Goal: Task Accomplishment & Management: Manage account settings

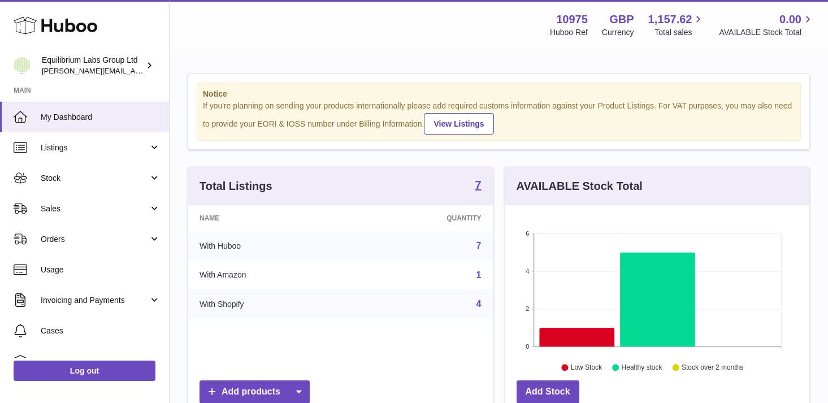
scroll to position [176, 304]
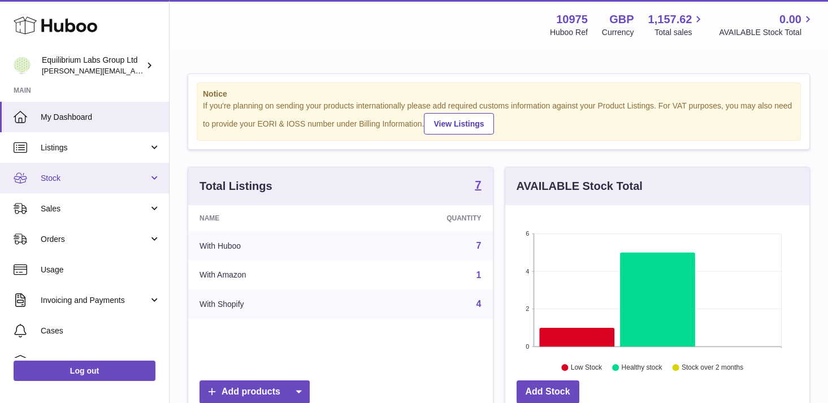
click at [84, 181] on span "Stock" at bounding box center [95, 178] width 108 height 11
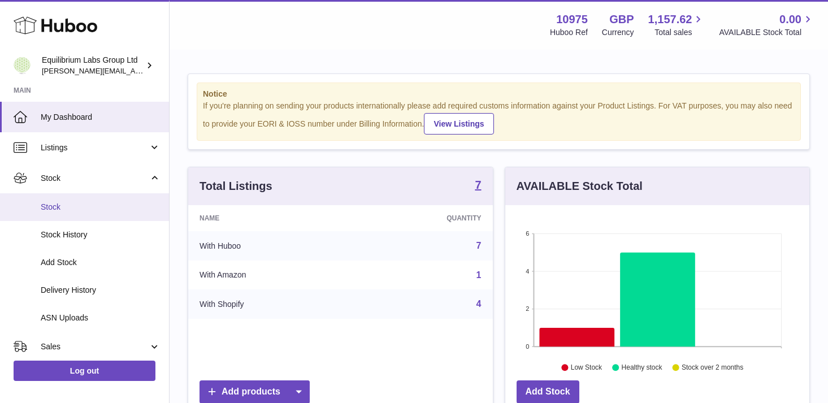
click at [96, 205] on span "Stock" at bounding box center [101, 207] width 120 height 11
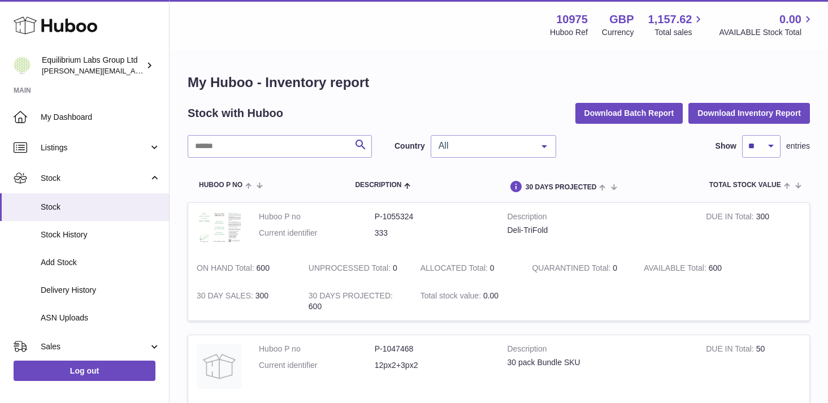
click at [465, 142] on span "All" at bounding box center [484, 145] width 97 height 11
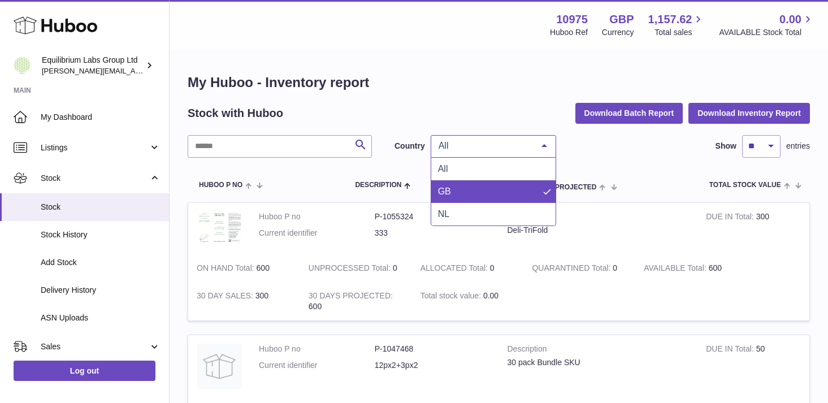
click at [468, 189] on span "GB" at bounding box center [493, 191] width 124 height 23
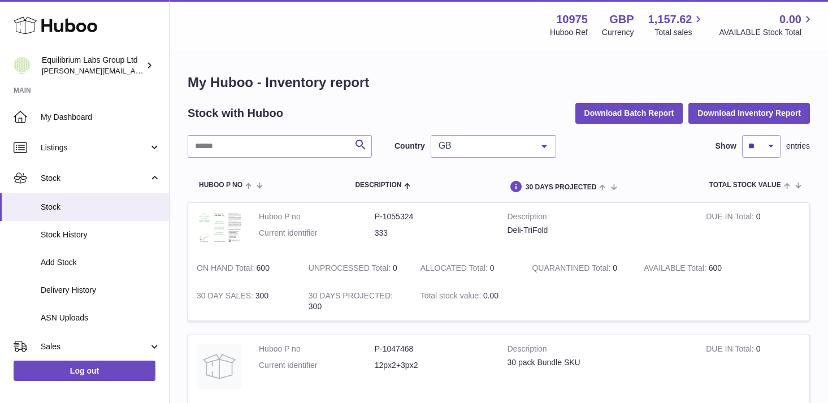
click at [477, 136] on div "GB" at bounding box center [494, 146] width 126 height 23
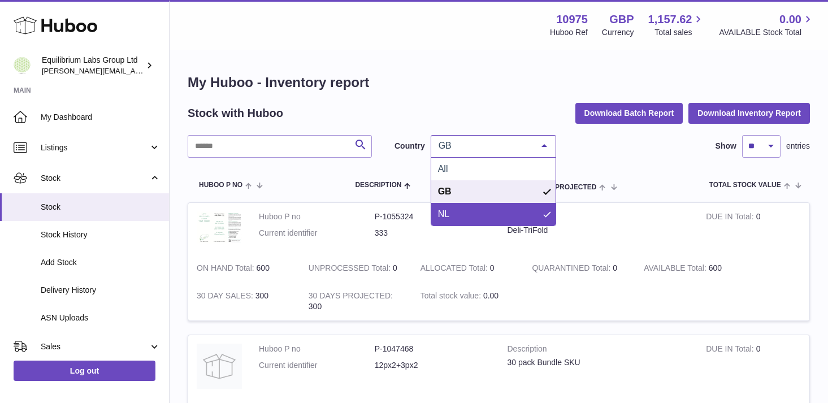
click at [471, 209] on span "NL" at bounding box center [493, 214] width 124 height 23
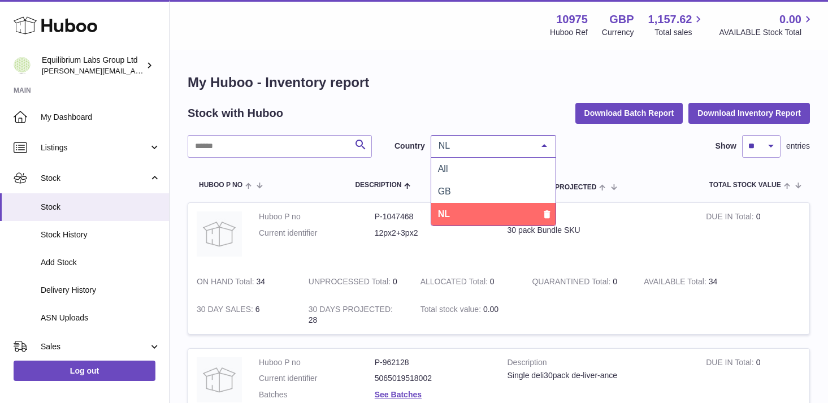
click at [482, 150] on span "NL" at bounding box center [484, 145] width 97 height 11
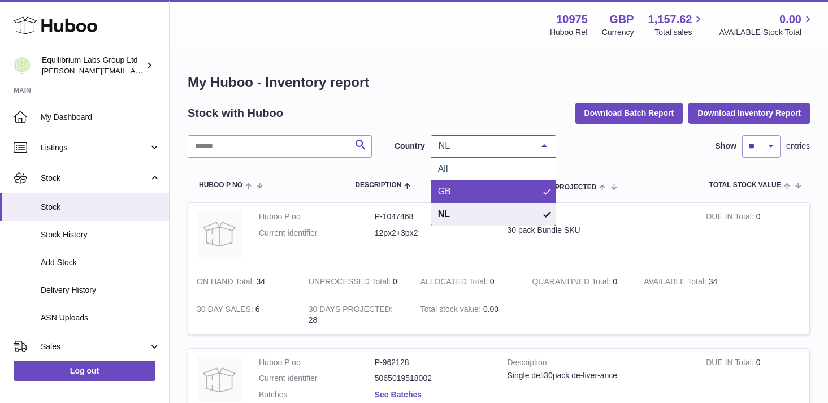
click at [464, 194] on span "GB" at bounding box center [493, 191] width 124 height 23
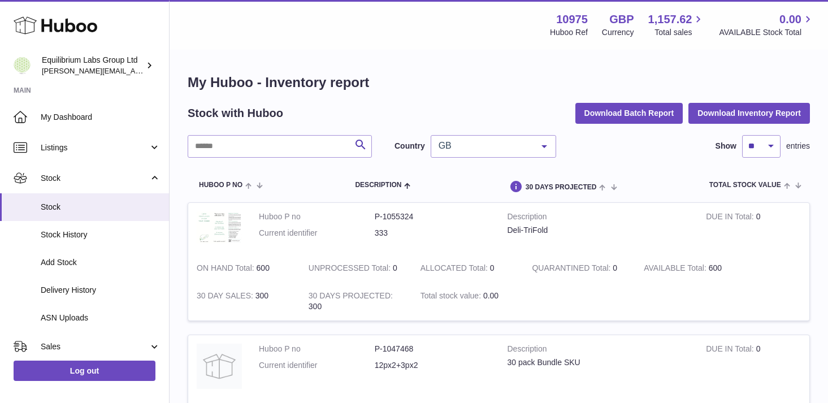
click at [440, 110] on div "Stock with Huboo Download Batch Report Download Inventory Report" at bounding box center [499, 113] width 622 height 20
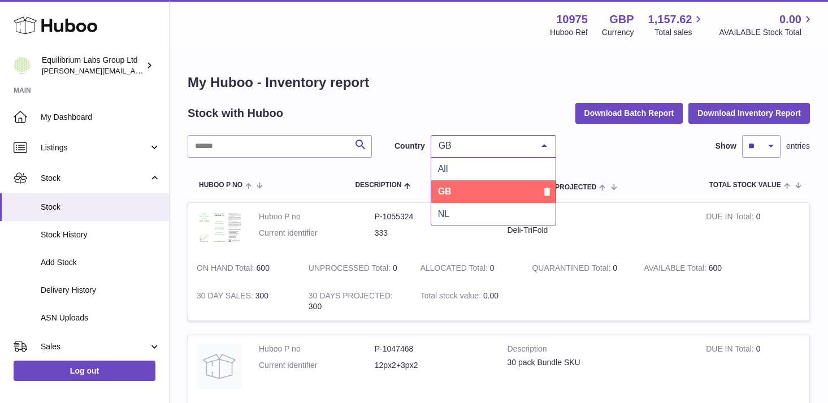
click at [494, 140] on span "GB" at bounding box center [484, 145] width 97 height 11
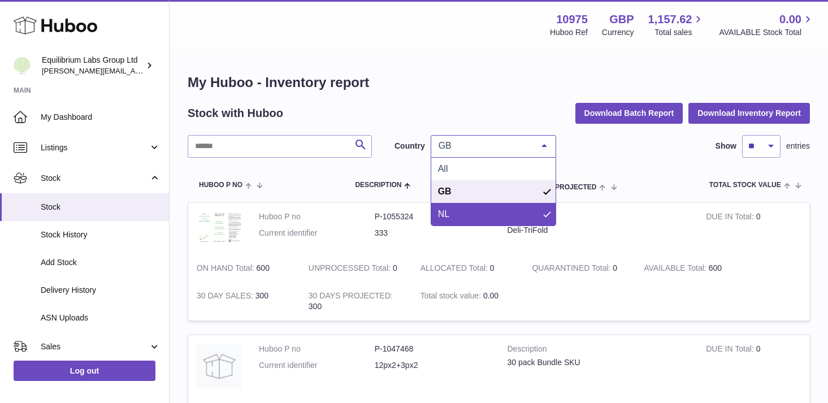
click at [470, 207] on span "NL" at bounding box center [493, 214] width 124 height 23
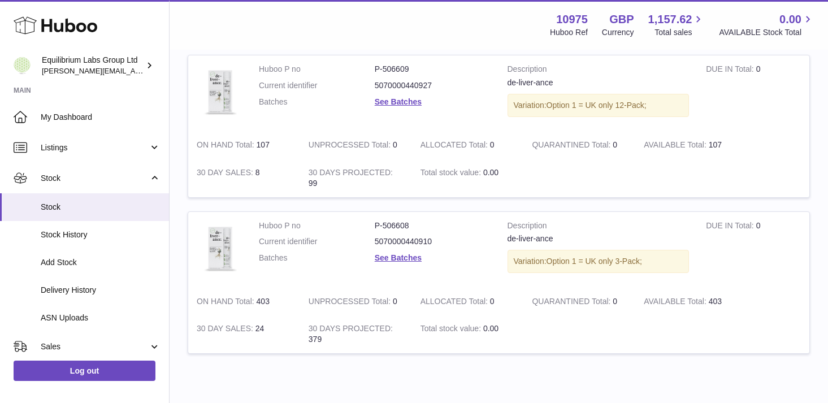
scroll to position [443, 0]
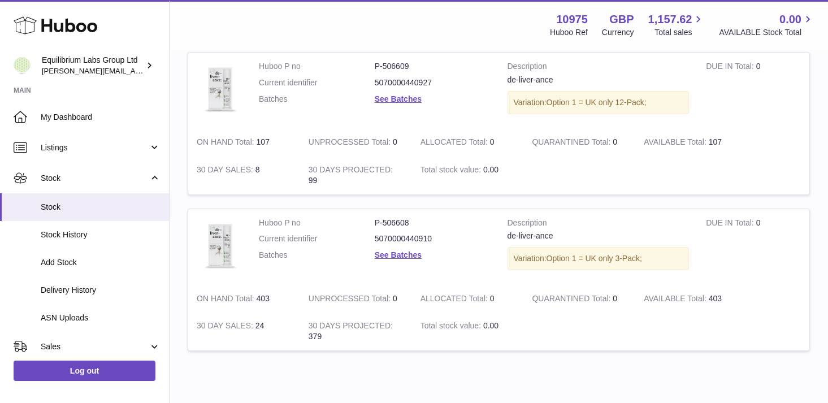
click at [459, 103] on dd "See Batches" at bounding box center [433, 99] width 116 height 11
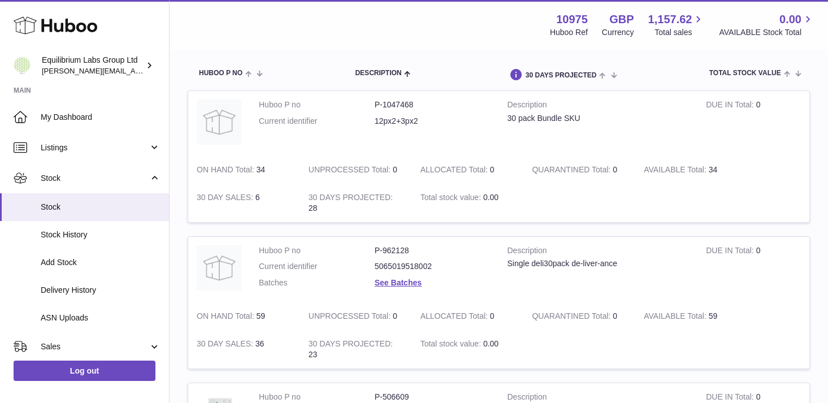
scroll to position [0, 0]
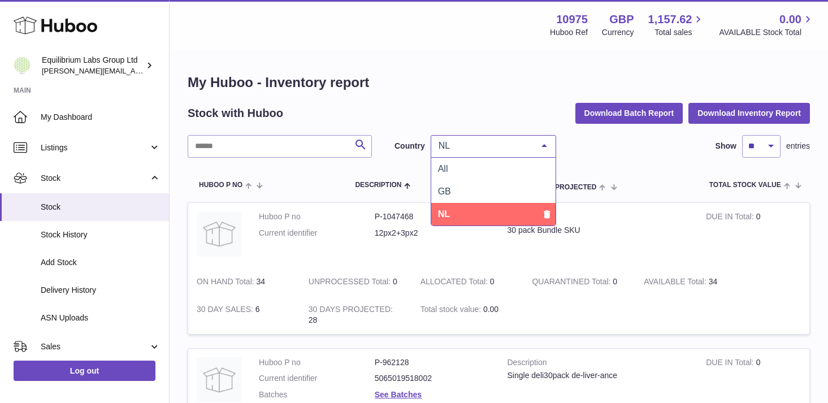
click at [507, 153] on div "NL" at bounding box center [494, 146] width 126 height 23
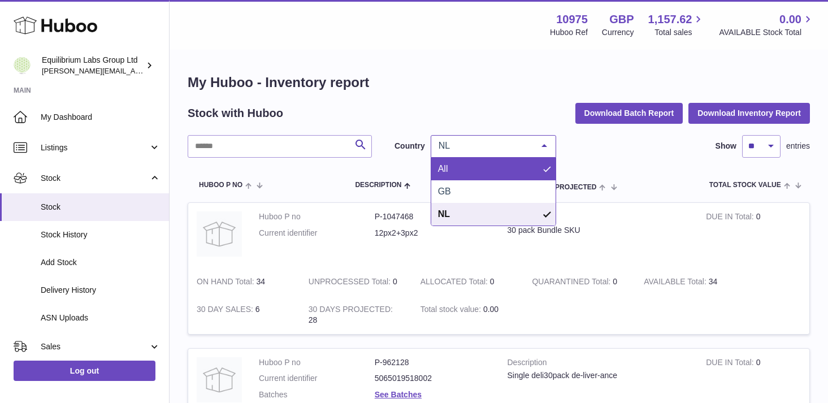
click at [477, 174] on span "All" at bounding box center [493, 169] width 124 height 23
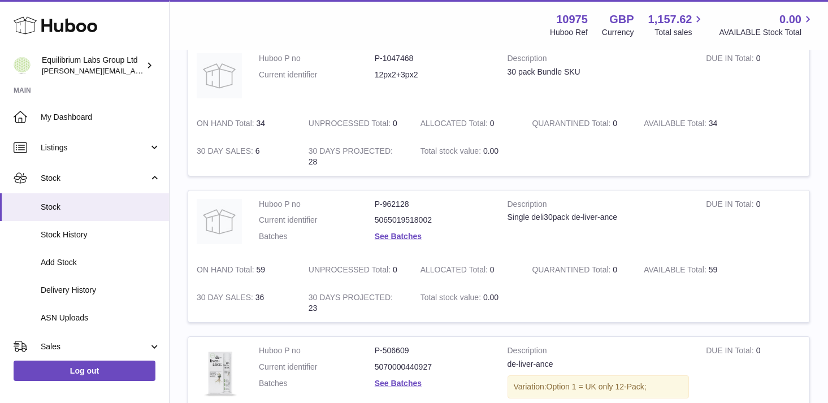
scroll to position [196, 0]
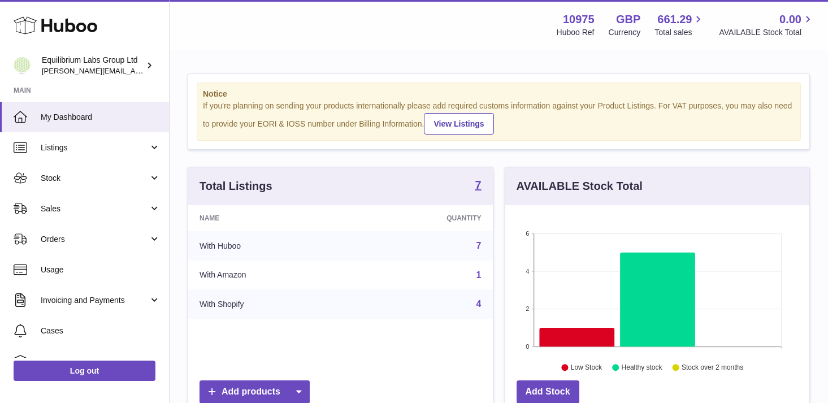
scroll to position [176, 304]
